Goal: Check status: Check status

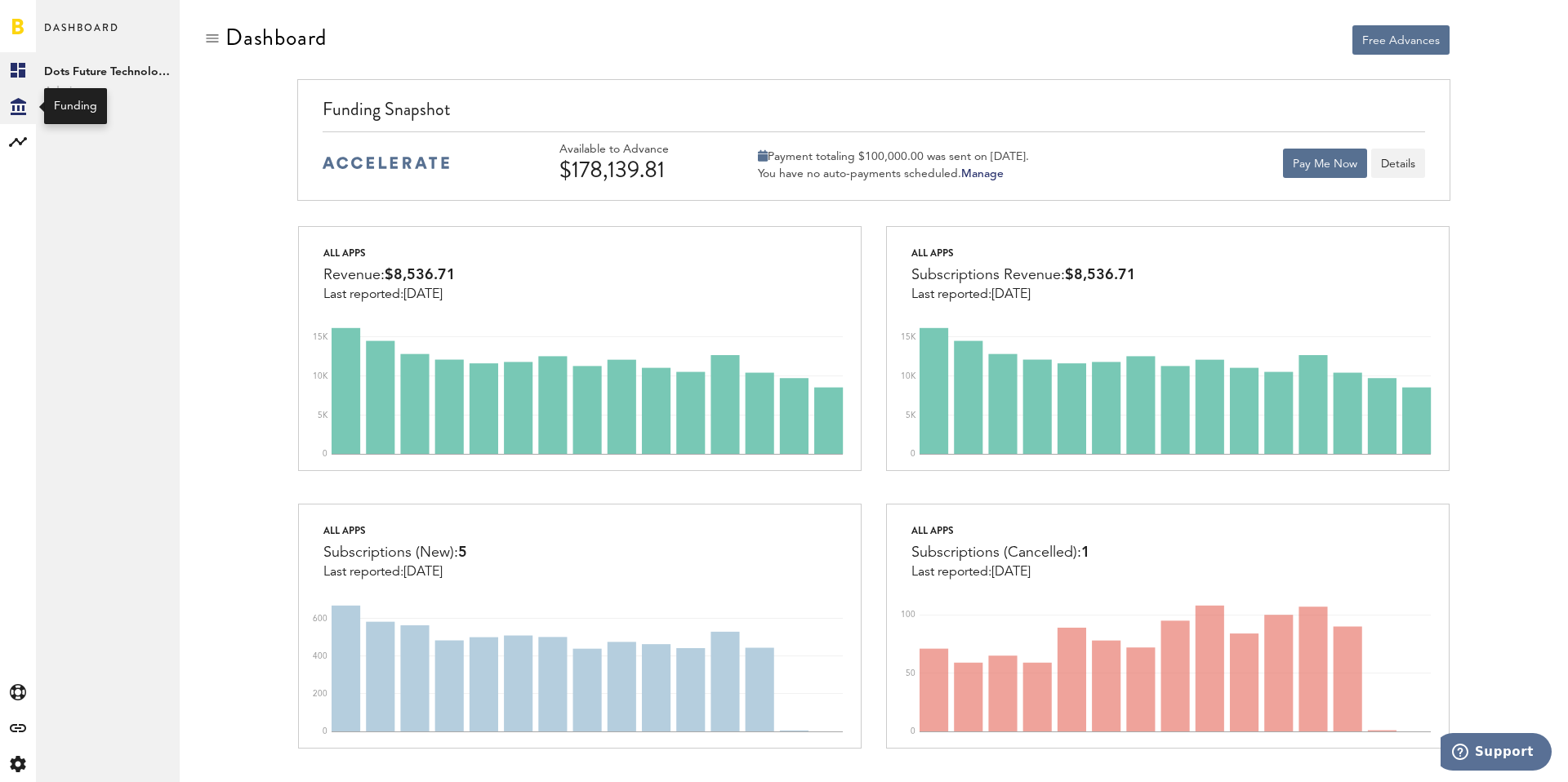
click at [23, 111] on icon "Created with Sketch." at bounding box center [18, 107] width 15 height 17
click at [155, 145] on link "Daily Advance History" at bounding box center [108, 142] width 144 height 36
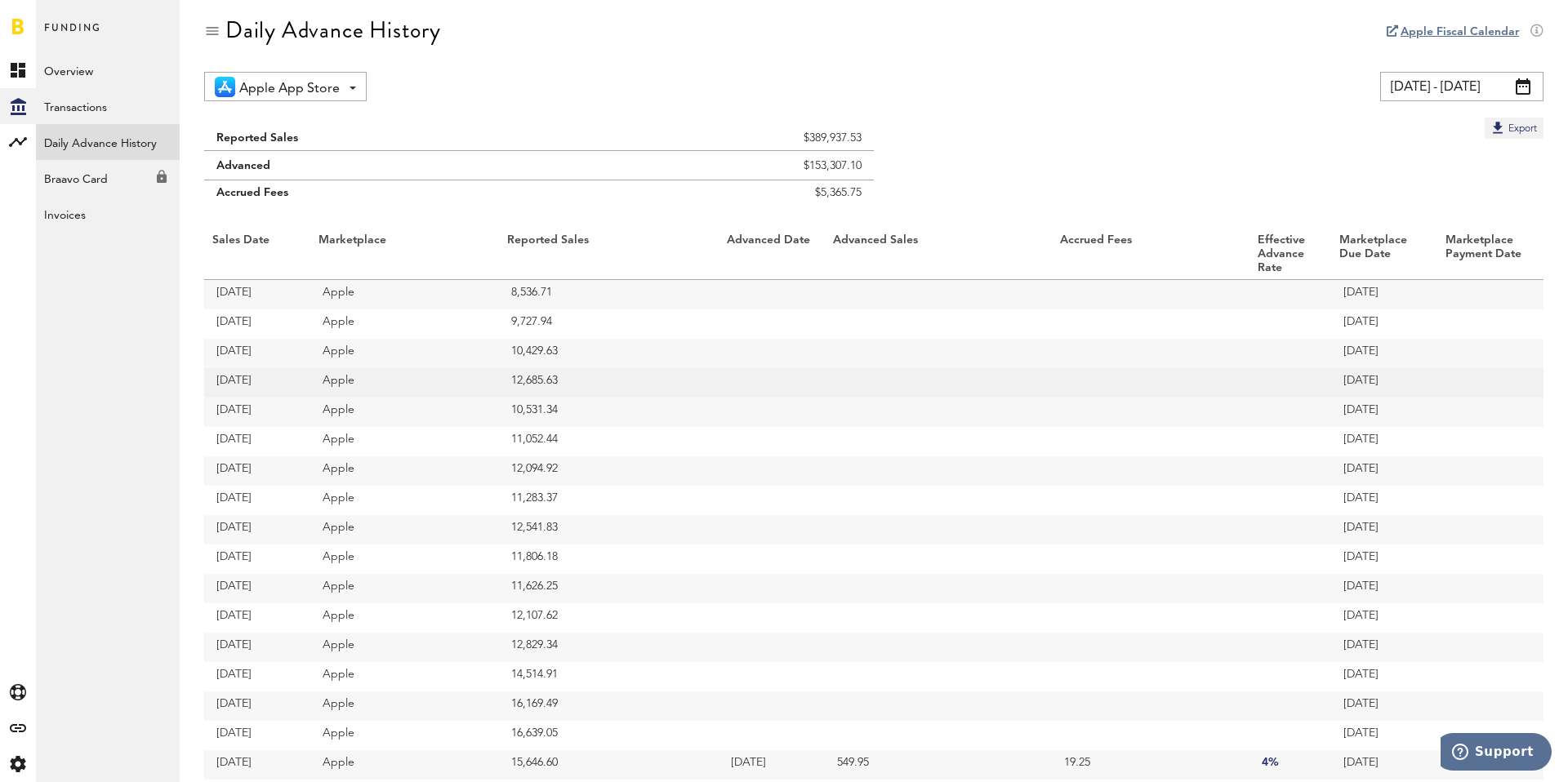
scroll to position [12, 0]
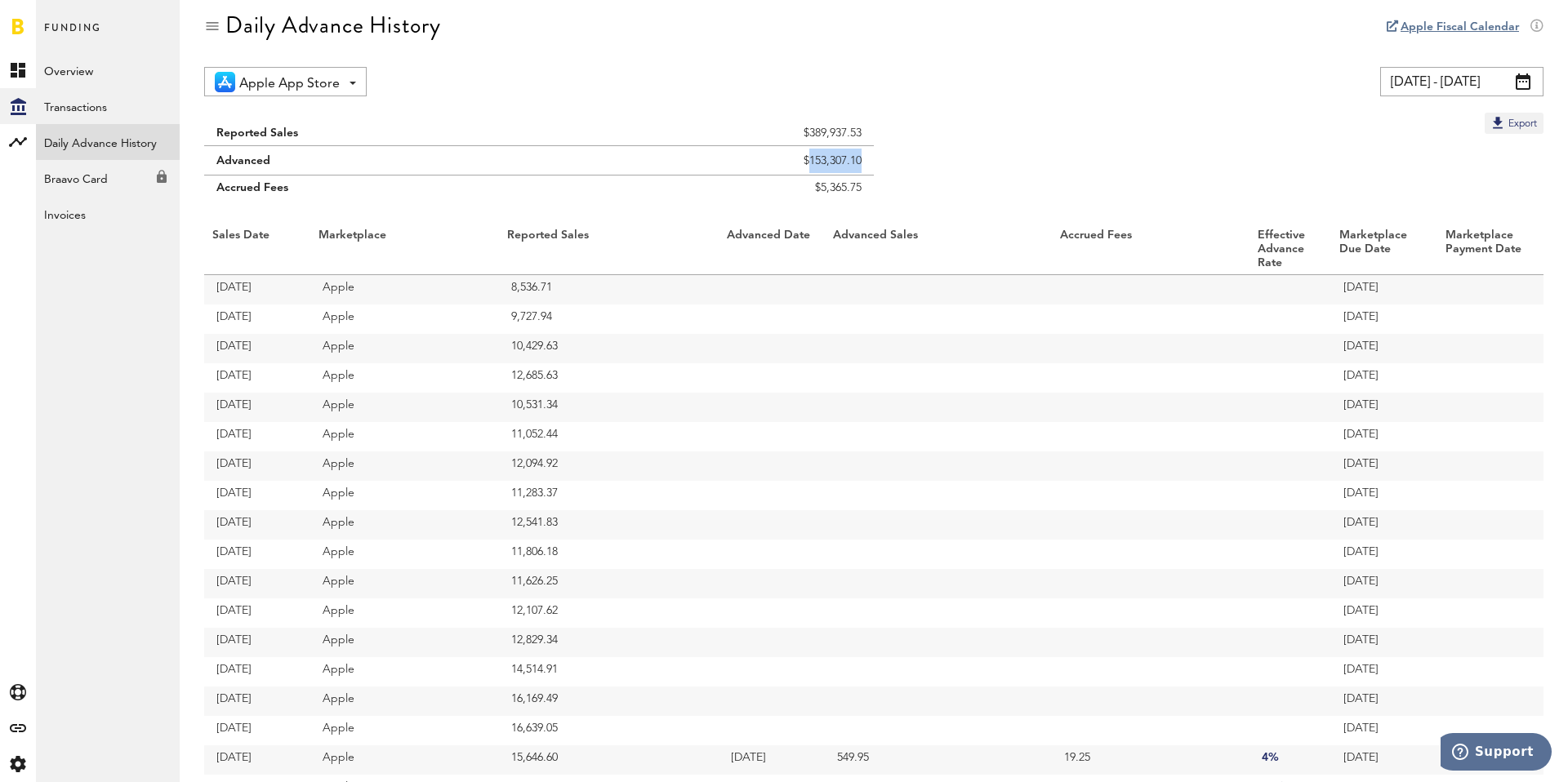
drag, startPoint x: 854, startPoint y: 156, endPoint x: 797, endPoint y: 156, distance: 57.0
click at [797, 156] on td "$153,307.10" at bounding box center [727, 160] width 293 height 30
drag, startPoint x: 880, startPoint y: 185, endPoint x: 867, endPoint y: 192, distance: 14.8
click at [867, 192] on div "Reported Sales $389,937.53 Advanced $153,307.10 Accrued Fees $5,365.75 Export S…" at bounding box center [874, 767] width 1339 height 1308
click at [867, 192] on td "$5,365.75" at bounding box center [727, 192] width 293 height 33
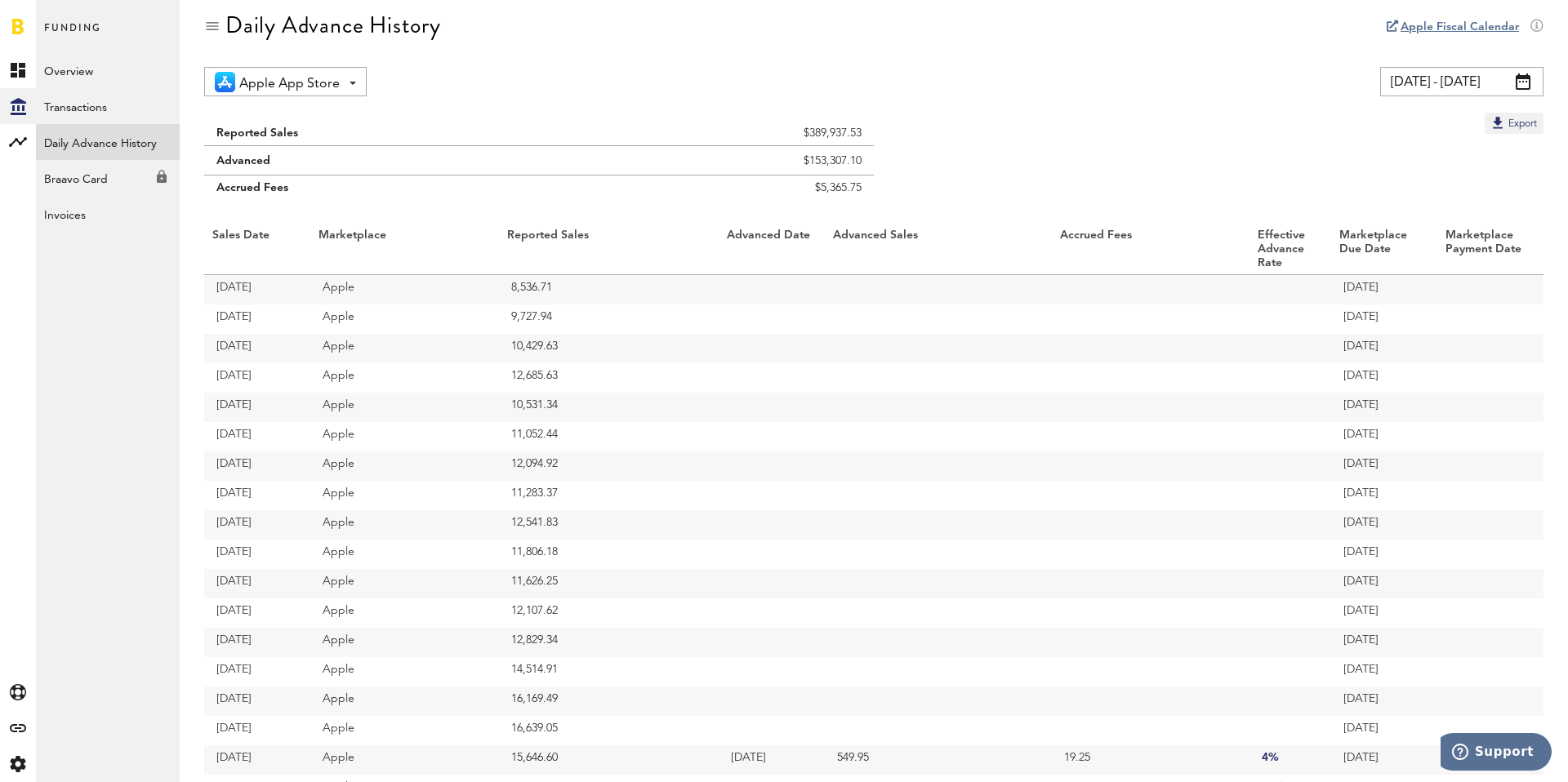
click at [1524, 83] on span at bounding box center [1522, 81] width 14 height 16
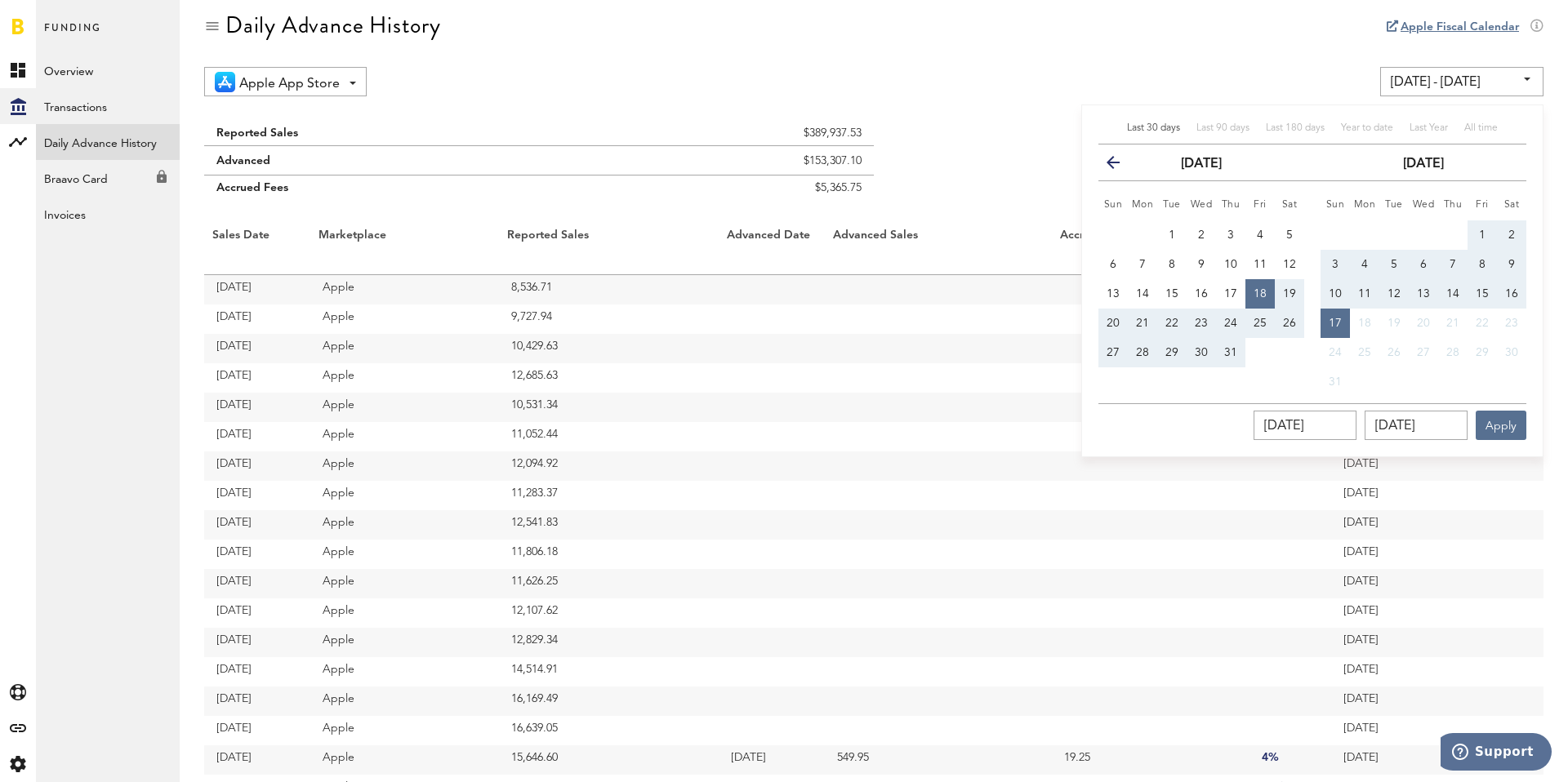
click at [1121, 168] on button "previous" at bounding box center [1119, 162] width 30 height 23
click at [1107, 230] on button "1" at bounding box center [1112, 235] width 30 height 30
type input "06/01/25 - 06/01/25"
type input "06/01/2025"
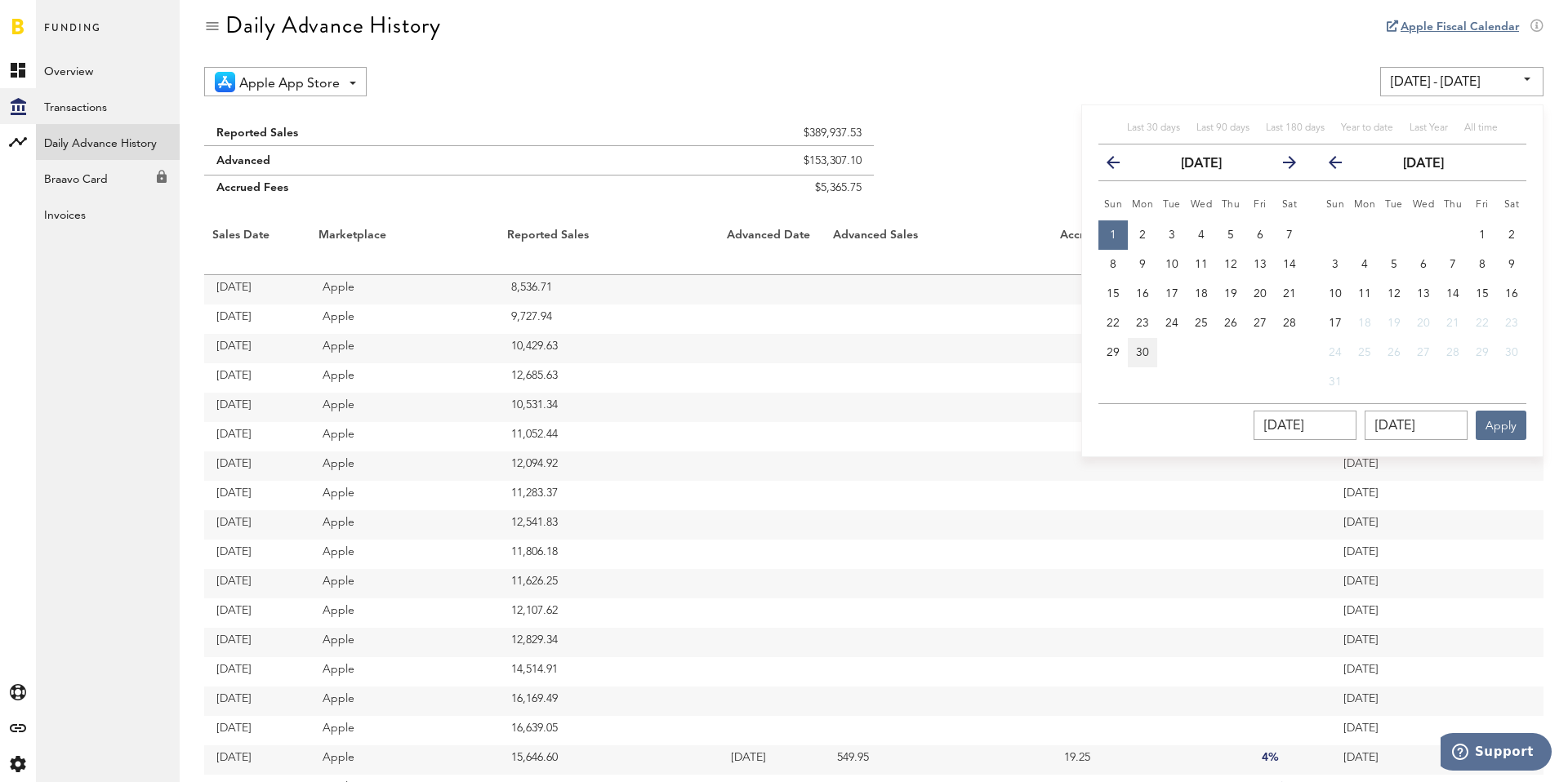
click at [1144, 352] on span "30" at bounding box center [1143, 353] width 13 height 11
type input "06/01/25 - 06/30/25"
type input "06/30/2025"
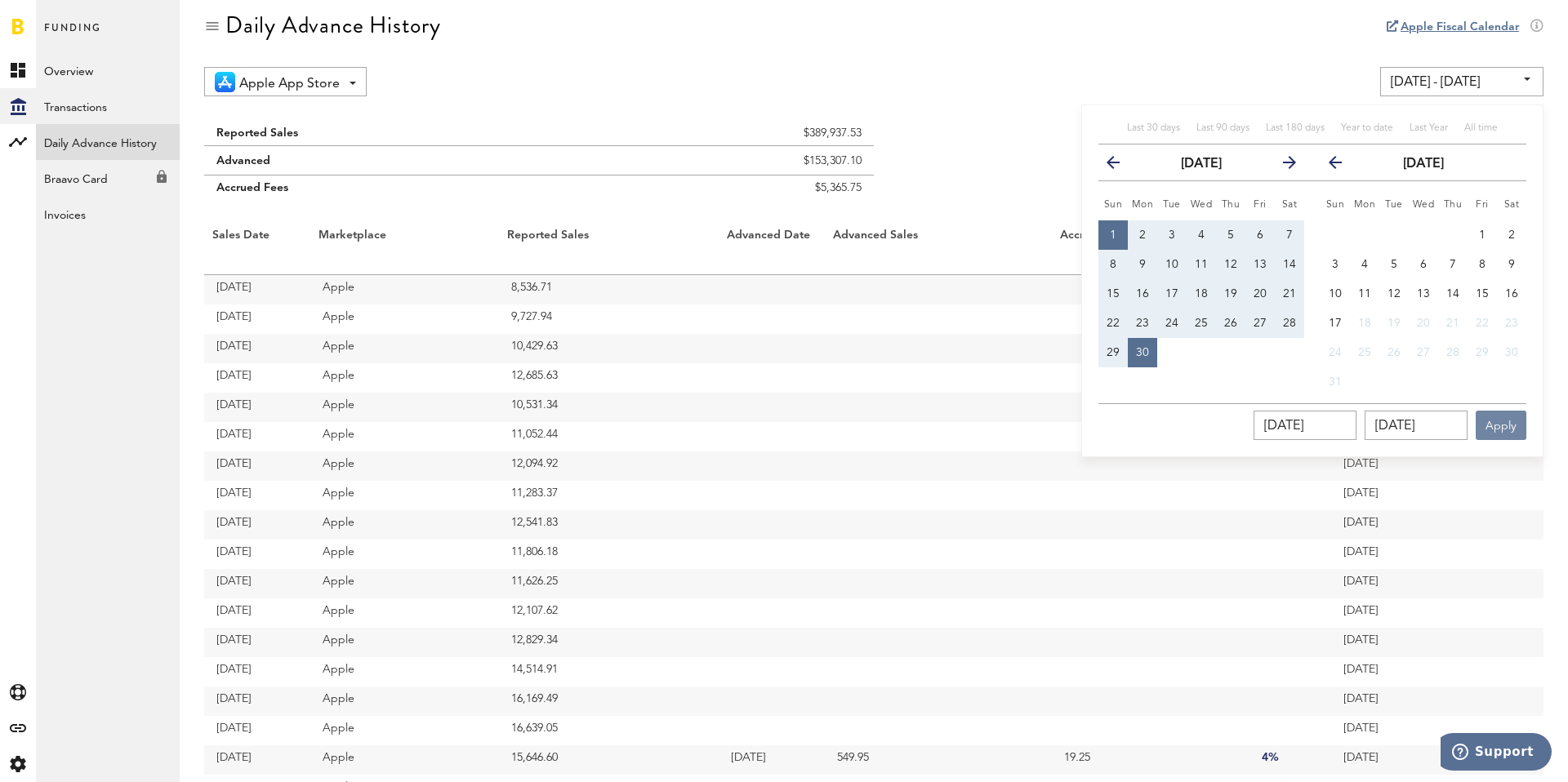
click at [1492, 425] on button "Apply" at bounding box center [1500, 425] width 51 height 30
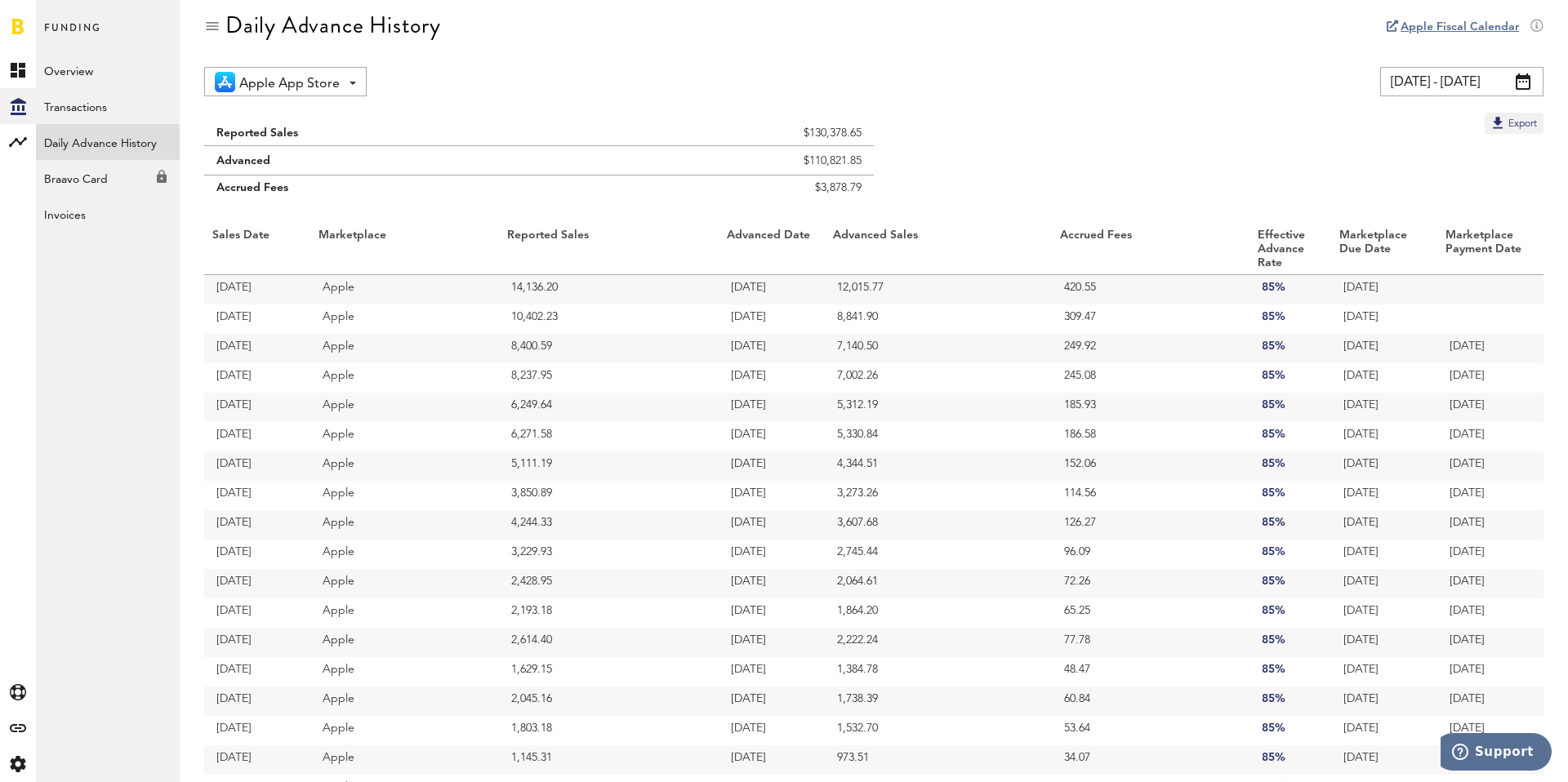
click at [1518, 88] on span at bounding box center [1522, 81] width 14 height 16
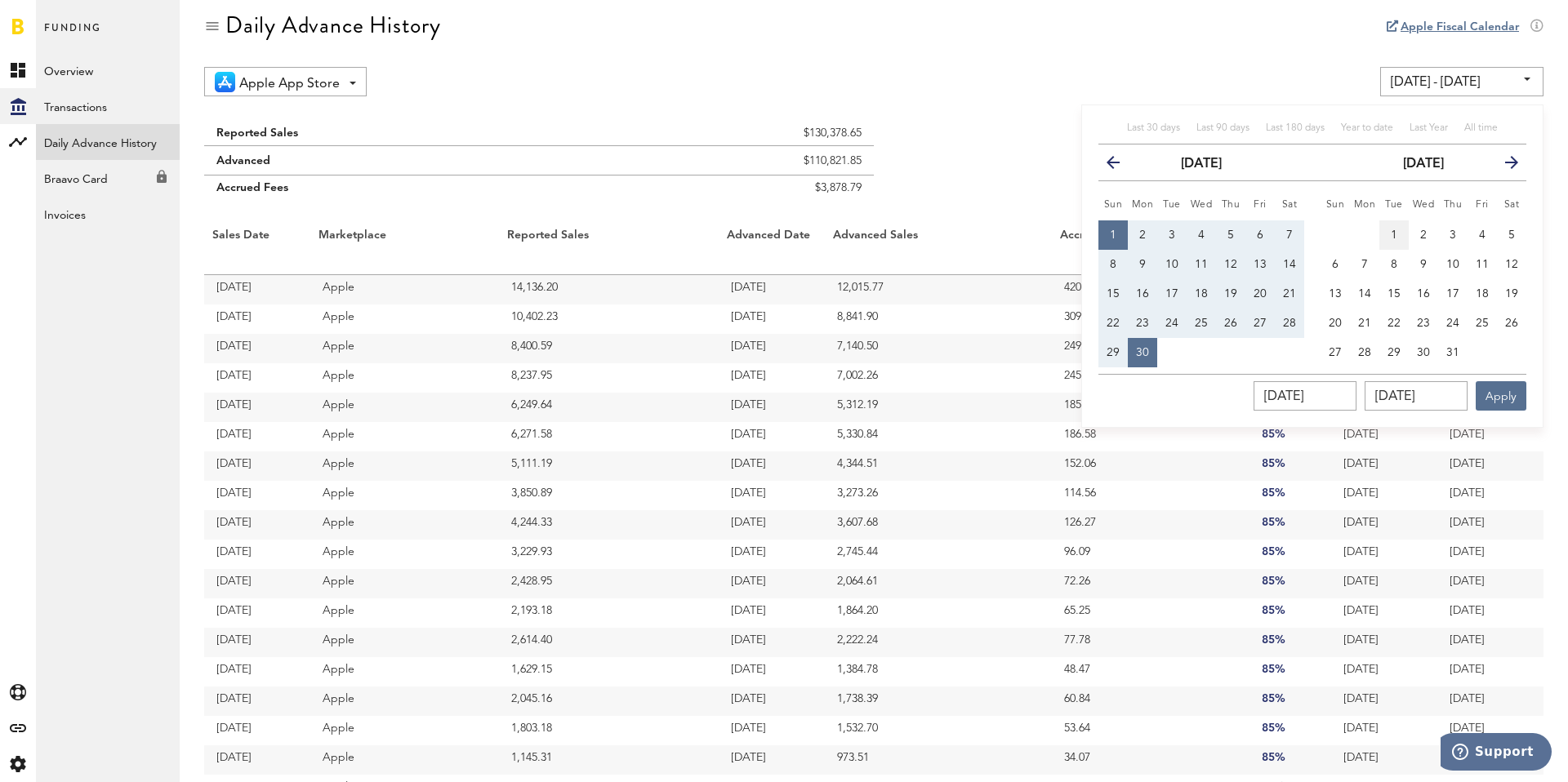
click at [1386, 235] on button "1" at bounding box center [1393, 235] width 30 height 30
type input "07/01/25 - 07/01/25"
type input "07/01/2025"
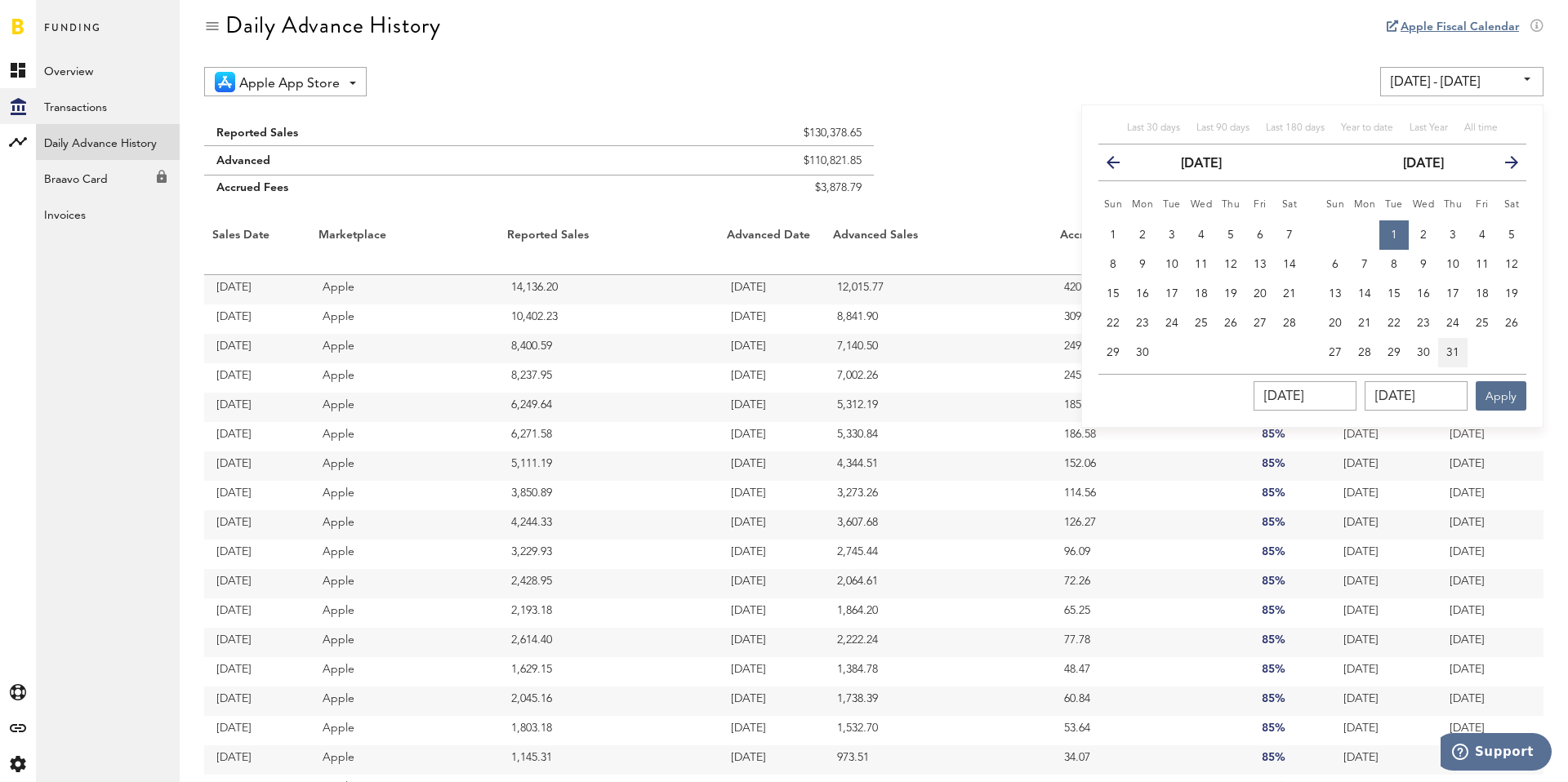
click at [1452, 342] on button "31" at bounding box center [1453, 352] width 30 height 30
type input "07/01/25 - 07/31/25"
type input "07/31/2025"
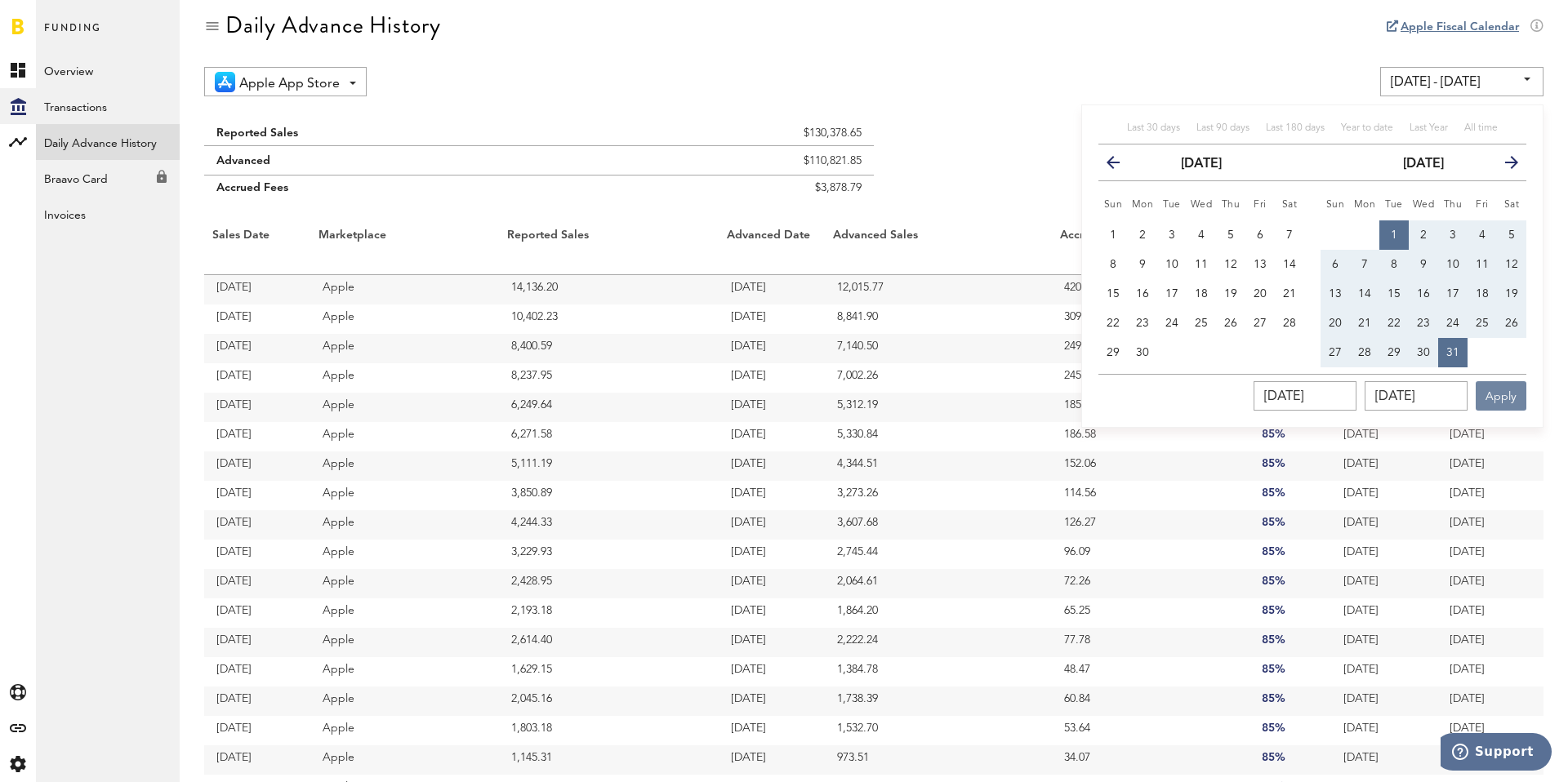
click at [1499, 395] on button "Apply" at bounding box center [1500, 396] width 51 height 30
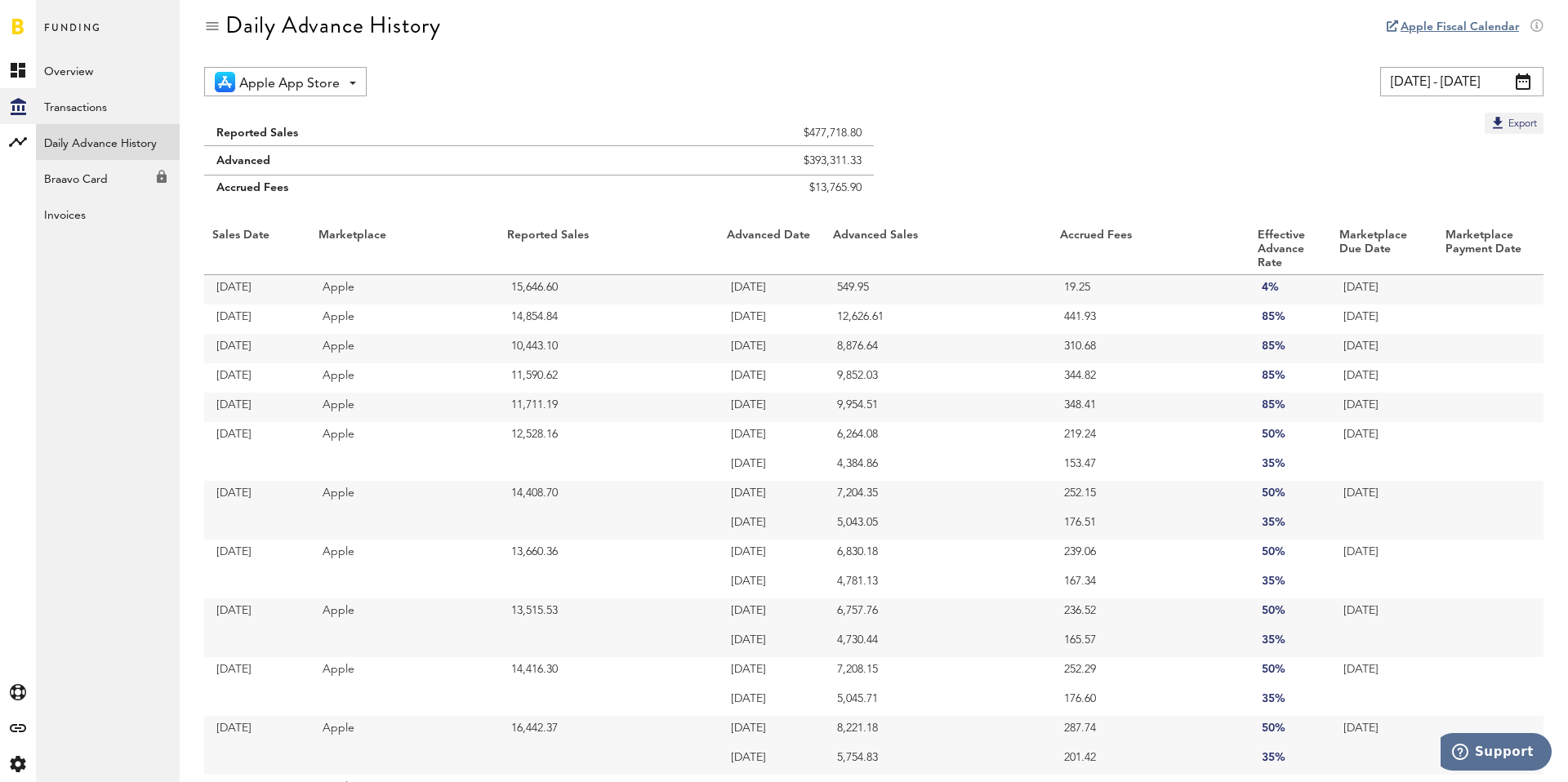
click at [1443, 81] on input "07/01/25 - 07/31/25" at bounding box center [1461, 81] width 163 height 30
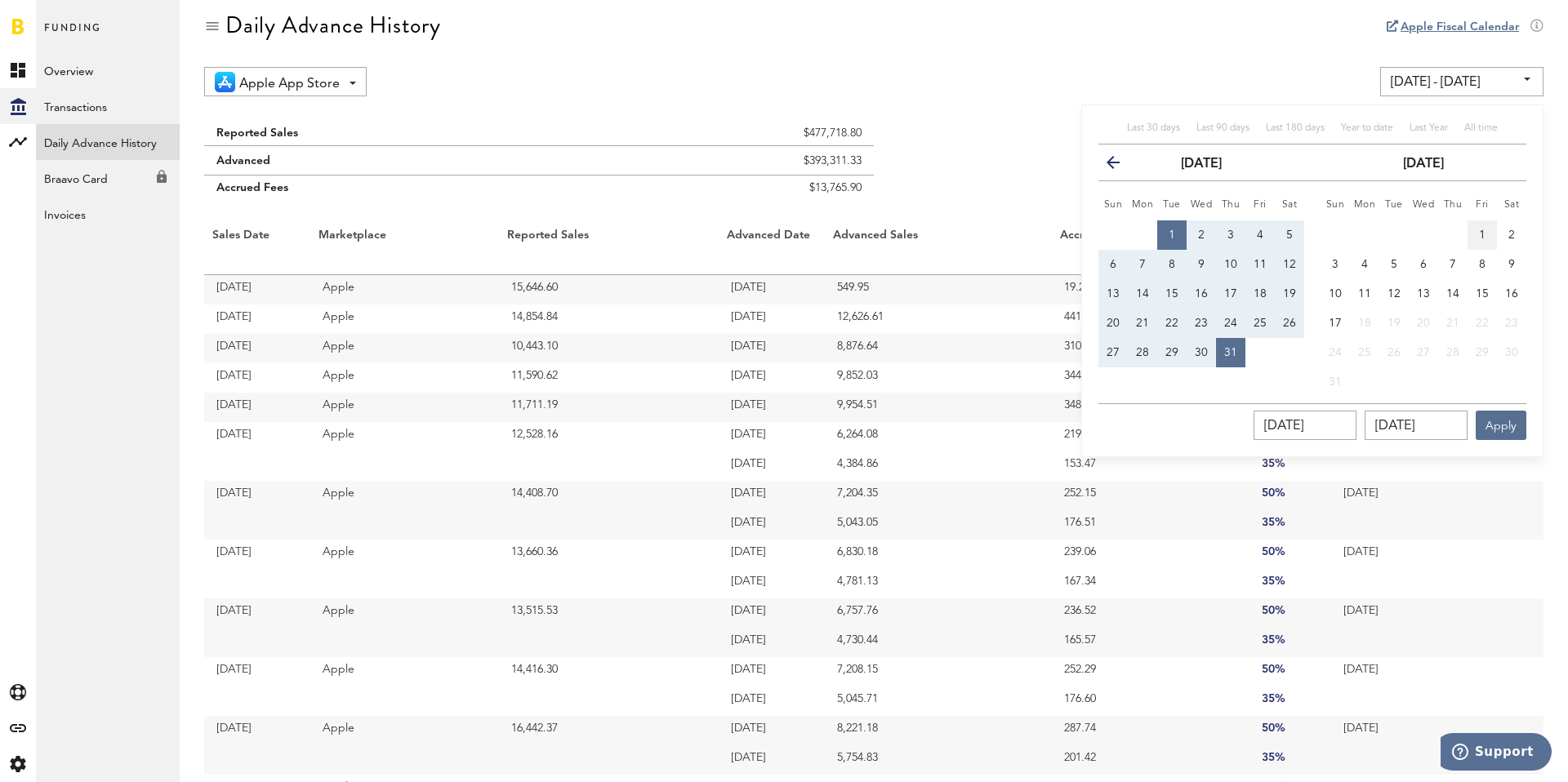
click at [1481, 230] on span "1" at bounding box center [1481, 236] width 7 height 11
type input "08/01/25 - 08/01/25"
type input "08/01/2025"
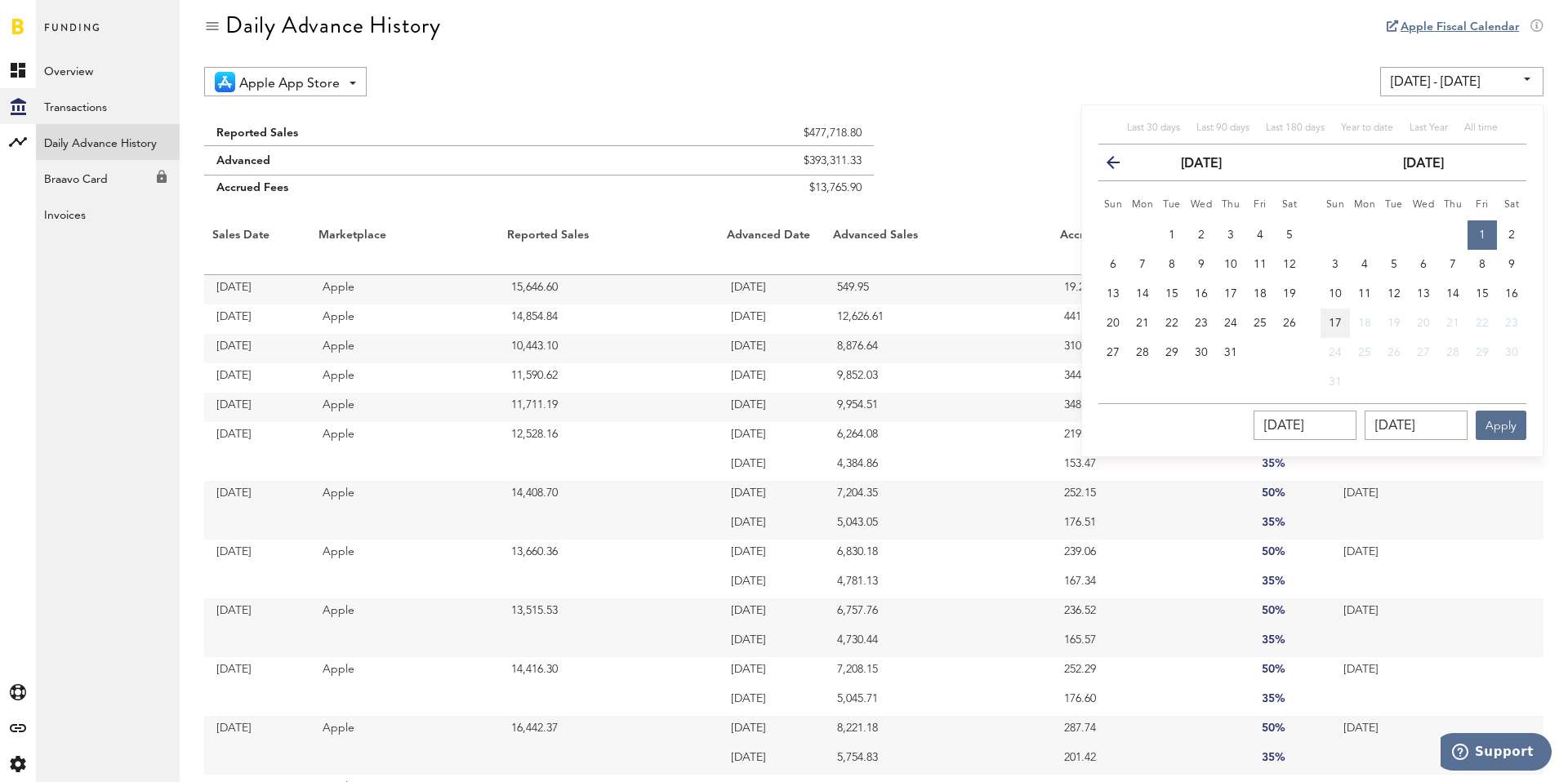
click at [1335, 318] on span "17" at bounding box center [1335, 323] width 13 height 11
type input "08/01/25 - 08/17/25"
type input "08/17/2025"
click at [1499, 424] on button "Apply" at bounding box center [1500, 425] width 51 height 30
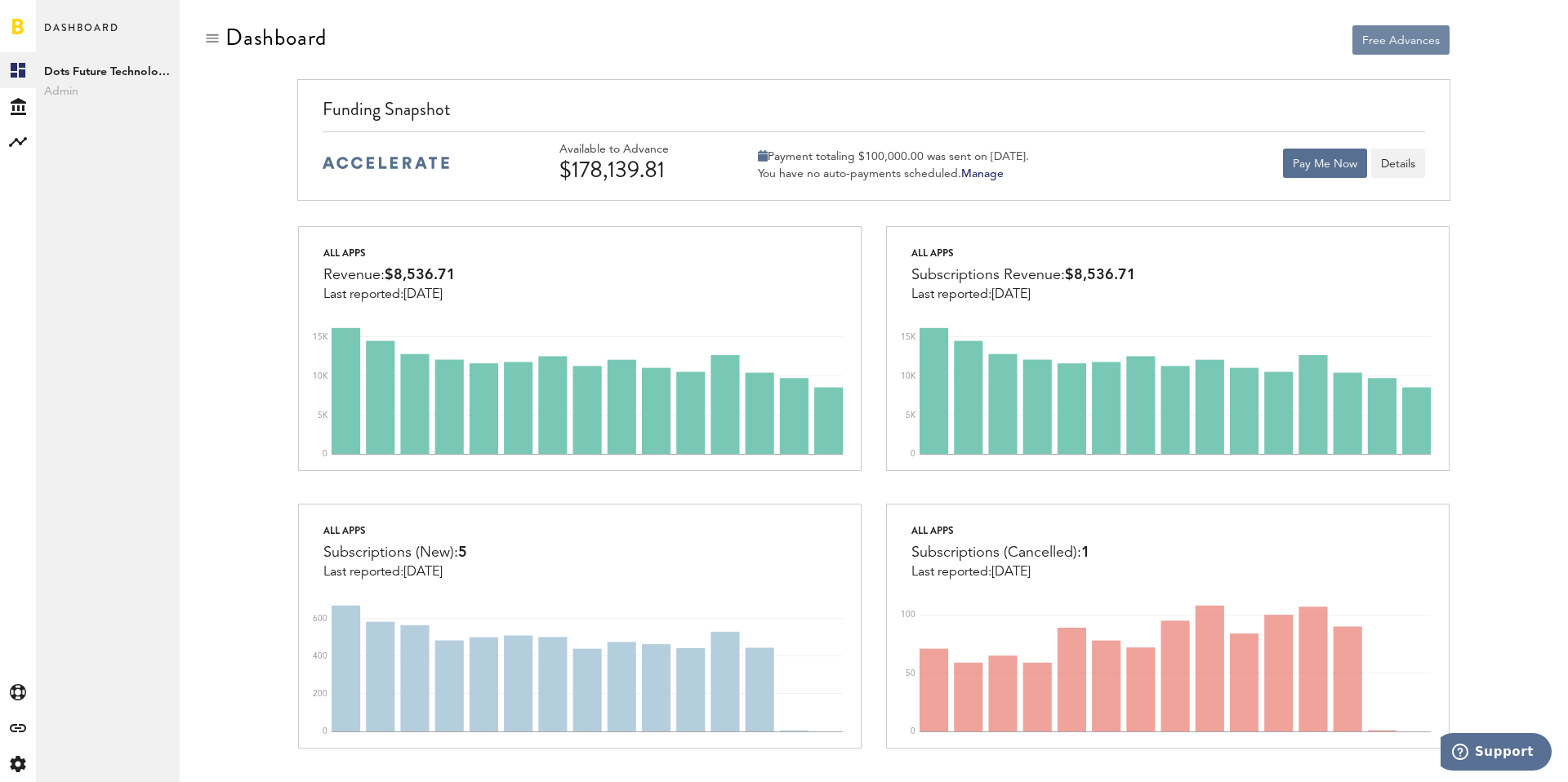
click at [1431, 37] on button "Free Advances" at bounding box center [1401, 40] width 97 height 30
click at [32, 112] on div "Created with Sketch." at bounding box center [18, 106] width 36 height 36
click at [122, 85] on link "Overview" at bounding box center [108, 71] width 144 height 36
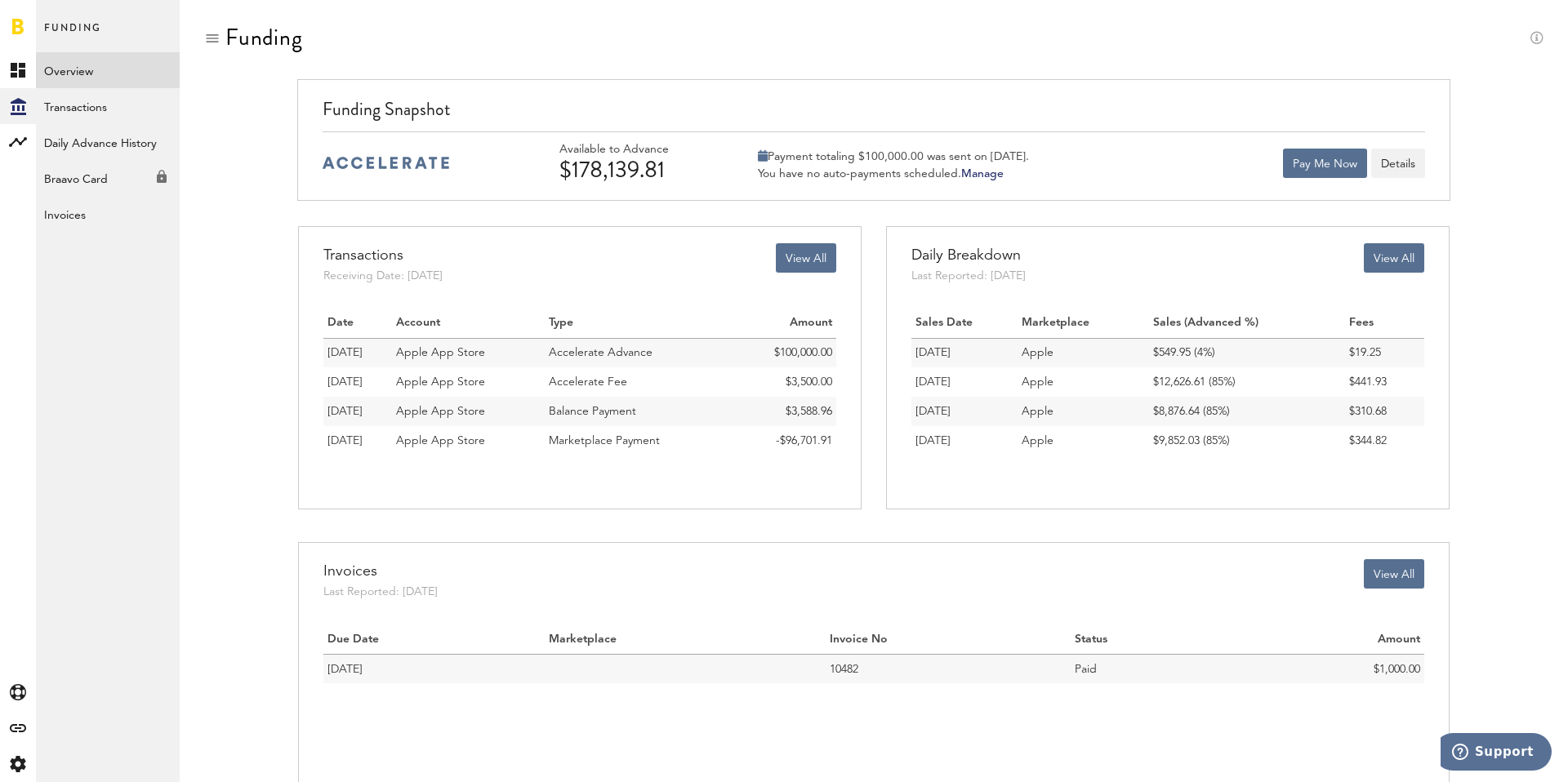
drag, startPoint x: 711, startPoint y: 181, endPoint x: 561, endPoint y: 154, distance: 152.4
click at [561, 156] on div "$178,139.81" at bounding box center [636, 169] width 155 height 26
